Goal: Find specific page/section: Find specific page/section

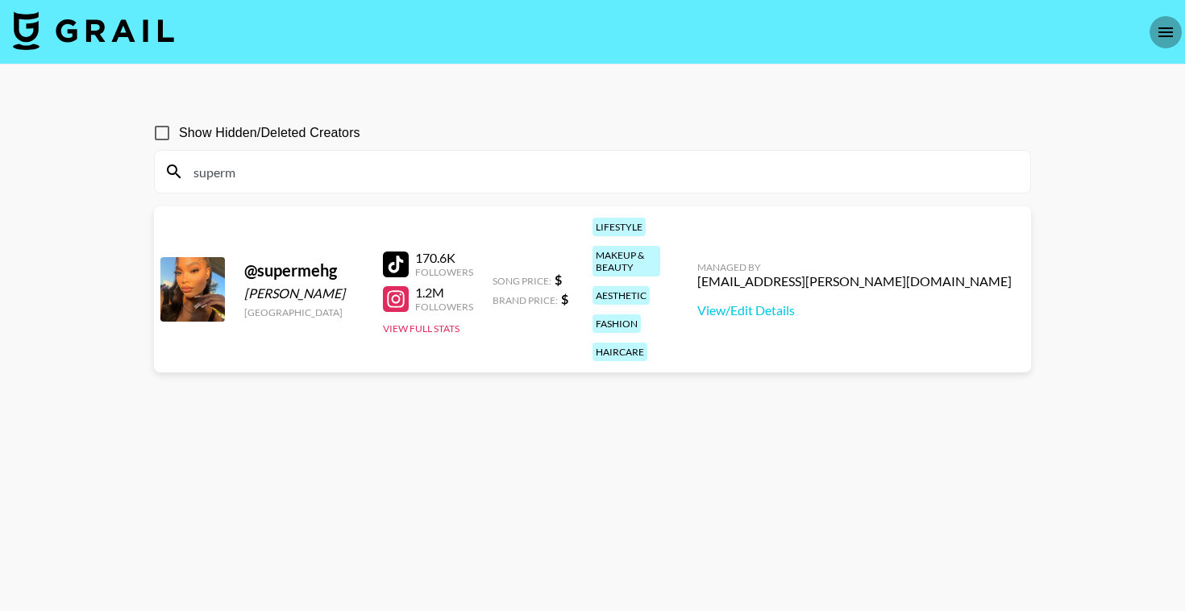
click at [1162, 31] on icon "open drawer" at bounding box center [1165, 32] width 15 height 10
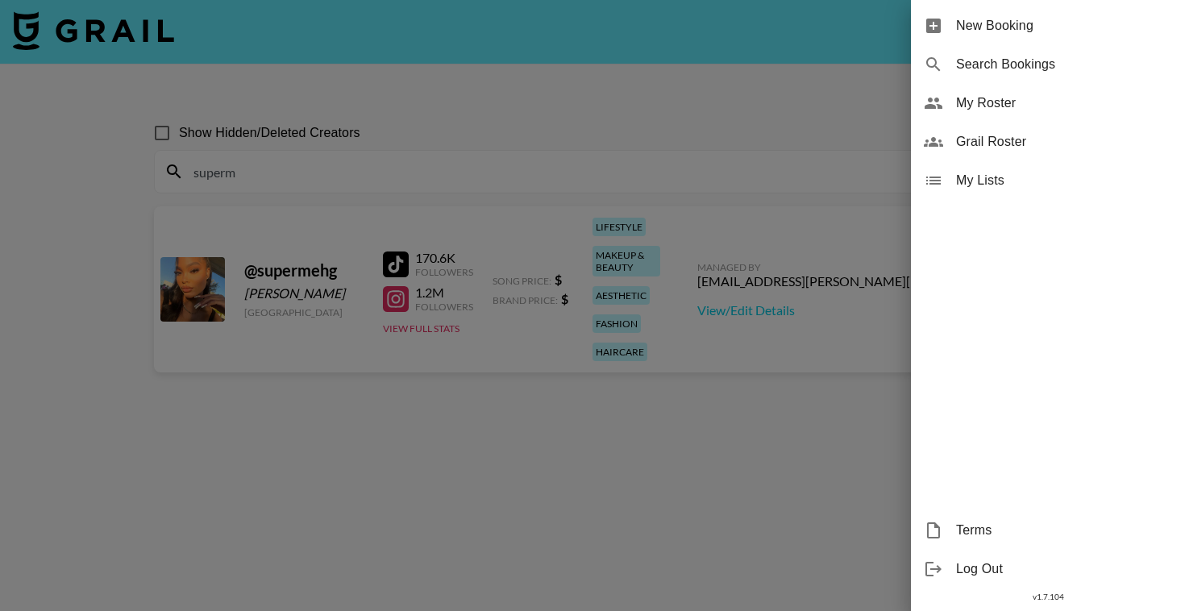
click at [999, 112] on span "My Roster" at bounding box center [1064, 102] width 216 height 19
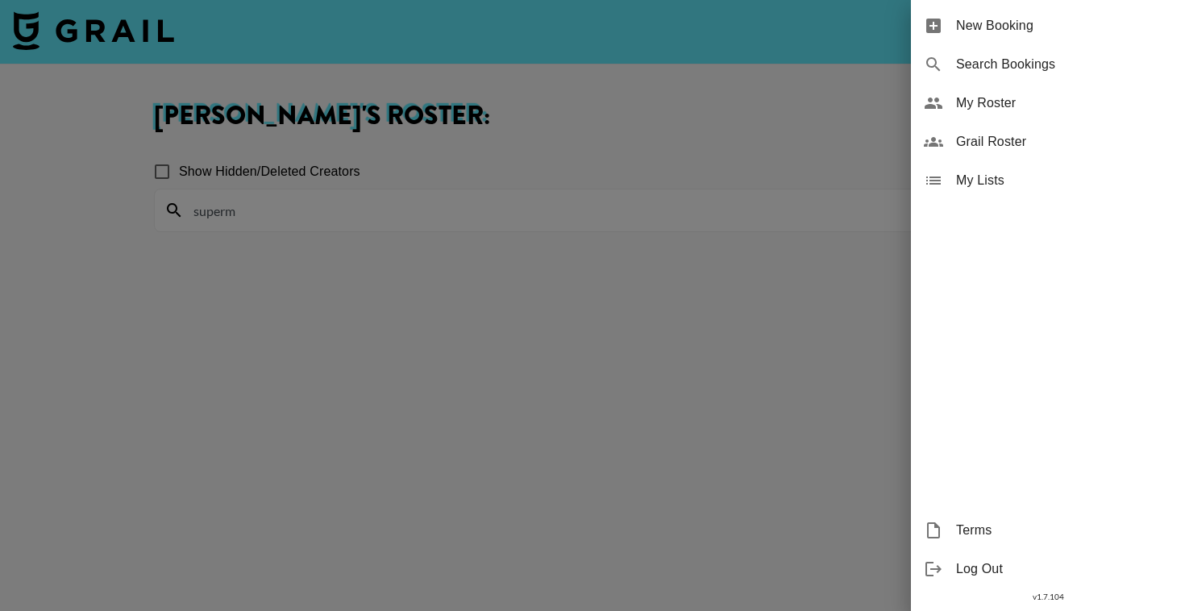
click at [643, 351] on div at bounding box center [592, 305] width 1185 height 611
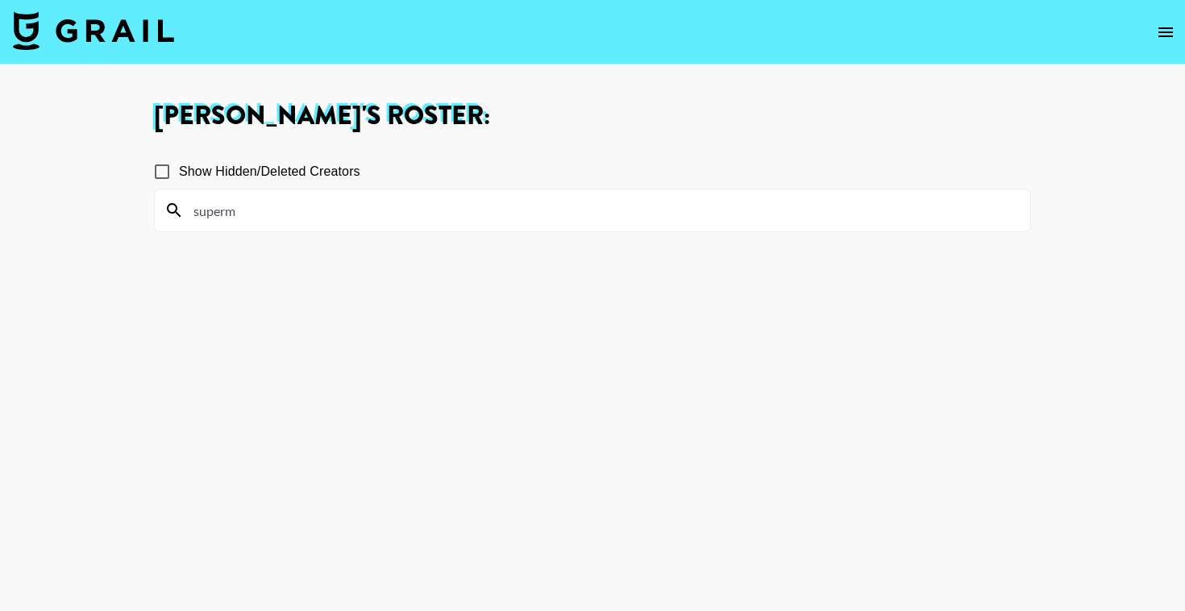
click at [405, 197] on div "superm" at bounding box center [592, 210] width 875 height 42
click at [367, 222] on input "superm" at bounding box center [602, 210] width 837 height 26
type input "s"
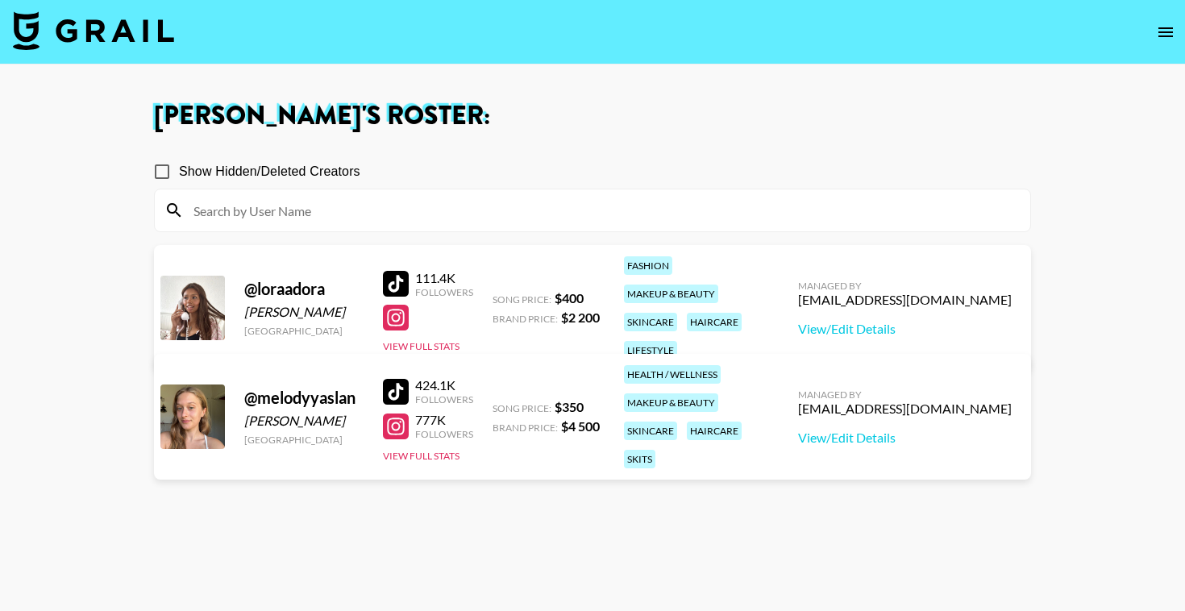
click at [478, 501] on section "Show Hidden/Deleted Creators @ loraadora [PERSON_NAME] [GEOGRAPHIC_DATA] 111.4K…" at bounding box center [592, 383] width 877 height 482
drag, startPoint x: 563, startPoint y: 417, endPoint x: 600, endPoint y: 411, distance: 37.6
click at [600, 411] on div "@ [PERSON_NAME] [GEOGRAPHIC_DATA] 424.1K Followers 777K Followers View Full Sta…" at bounding box center [592, 417] width 877 height 126
copy strong "$ 4 500"
